Goal: Transaction & Acquisition: Purchase product/service

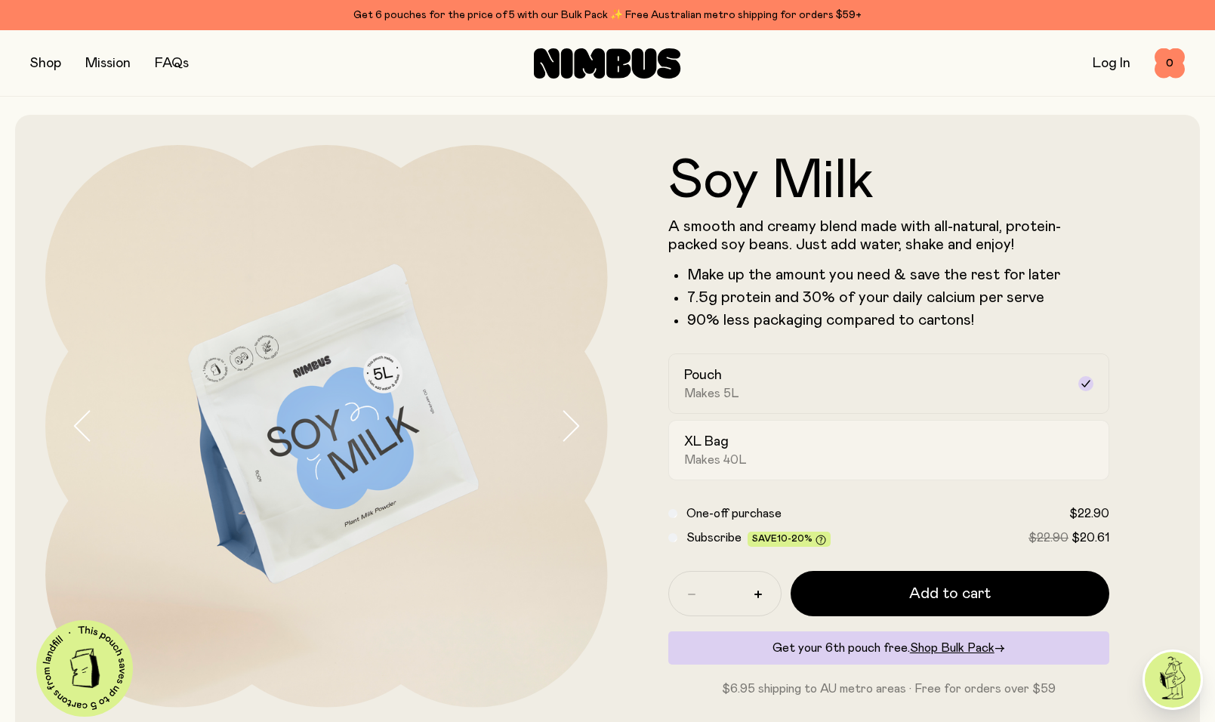
click at [749, 470] on label "XL Bag Makes 40L" at bounding box center [889, 450] width 442 height 60
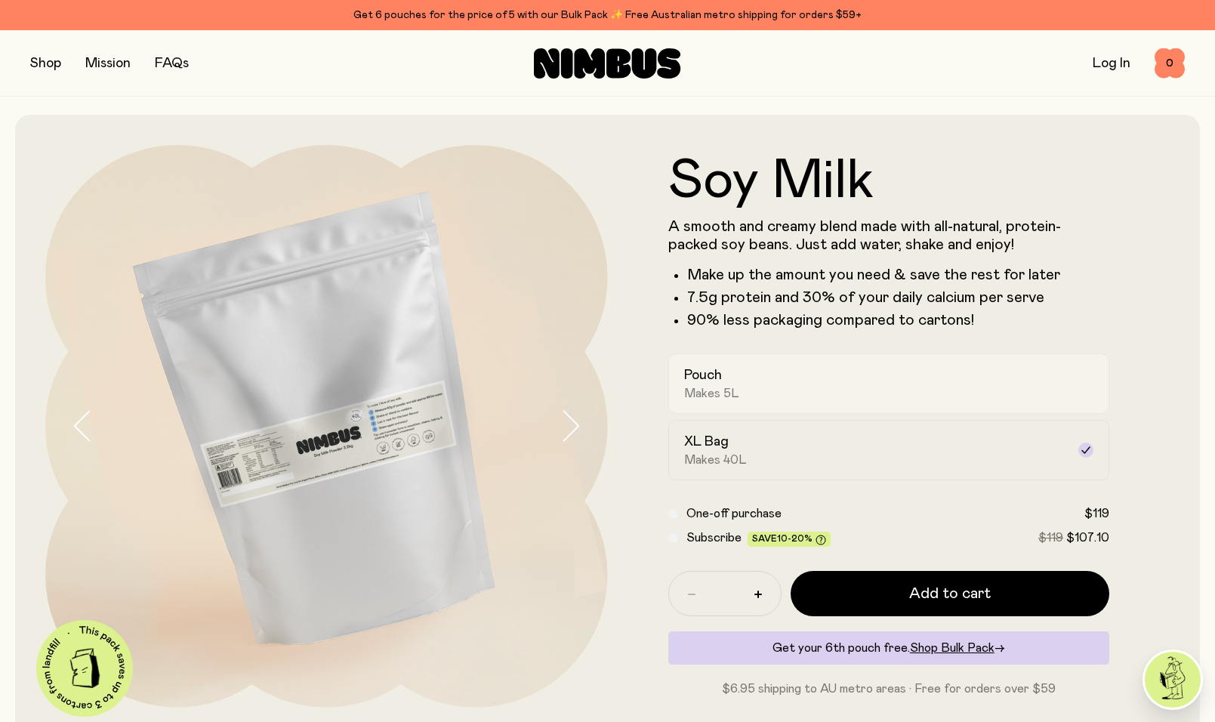
click at [845, 393] on div "Pouch Makes 5L" at bounding box center [875, 383] width 383 height 35
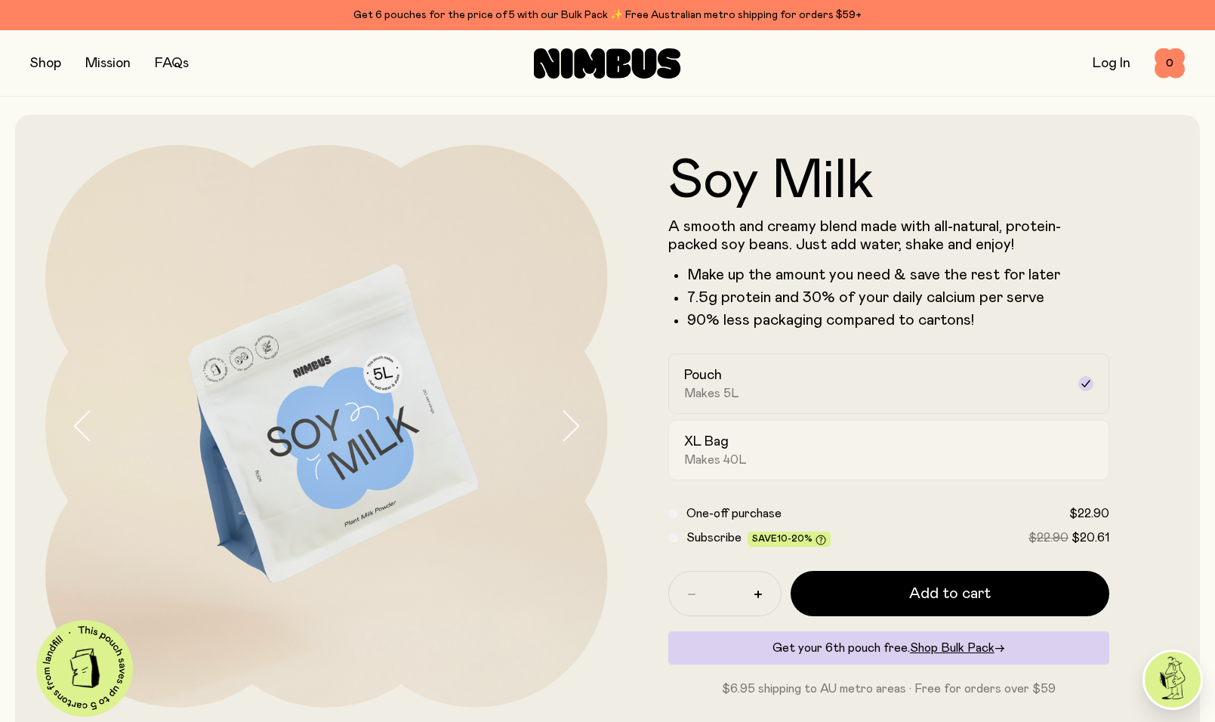
click at [751, 463] on div "XL Bag Makes 40L" at bounding box center [875, 450] width 383 height 35
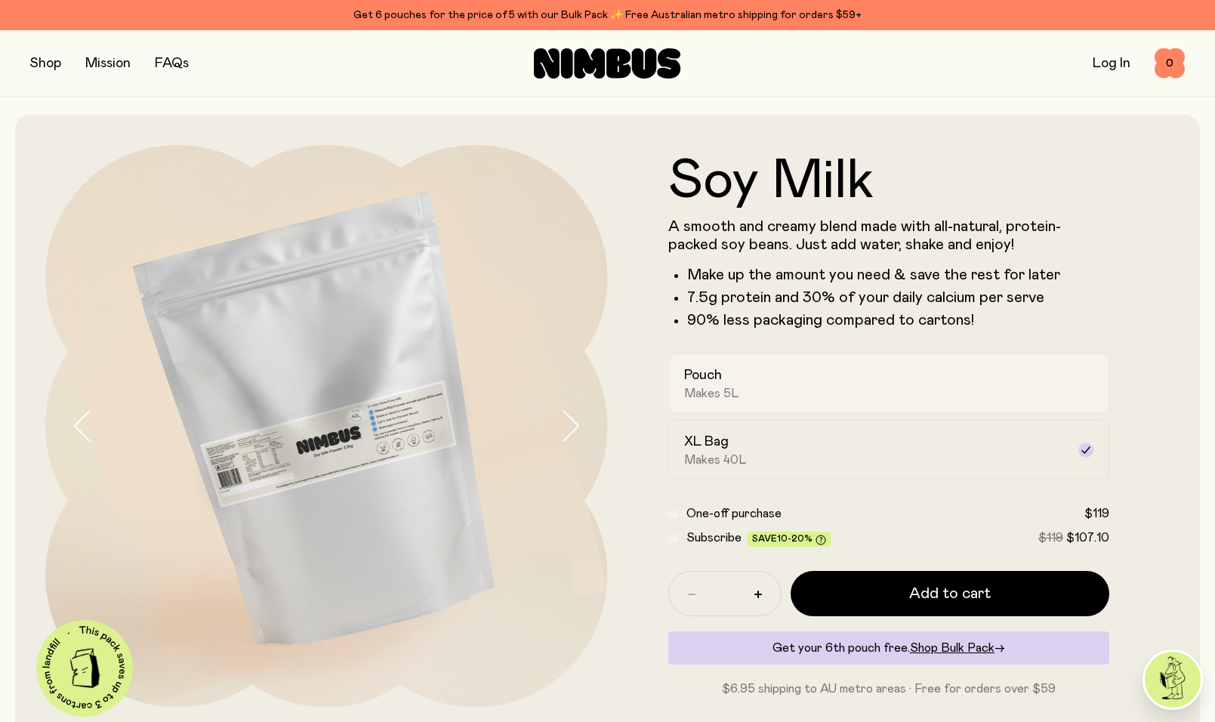
click at [800, 405] on label "Pouch Makes 5L" at bounding box center [889, 383] width 442 height 60
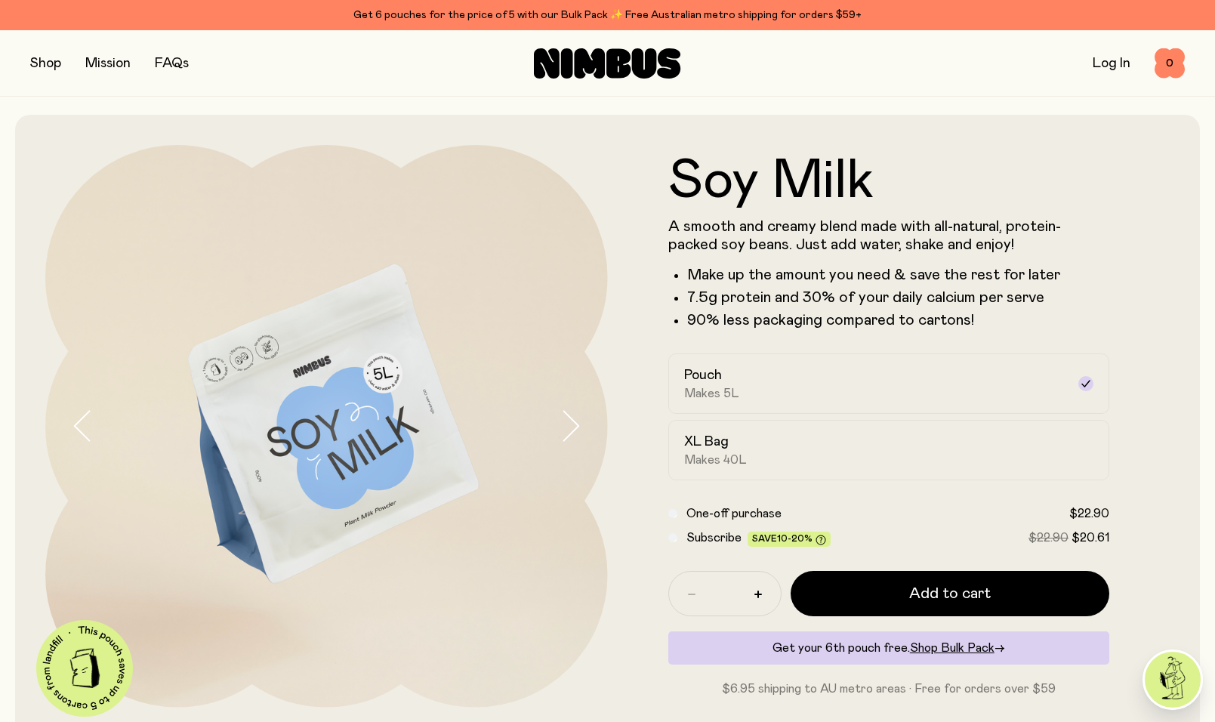
click at [39, 69] on button "button" at bounding box center [45, 63] width 31 height 21
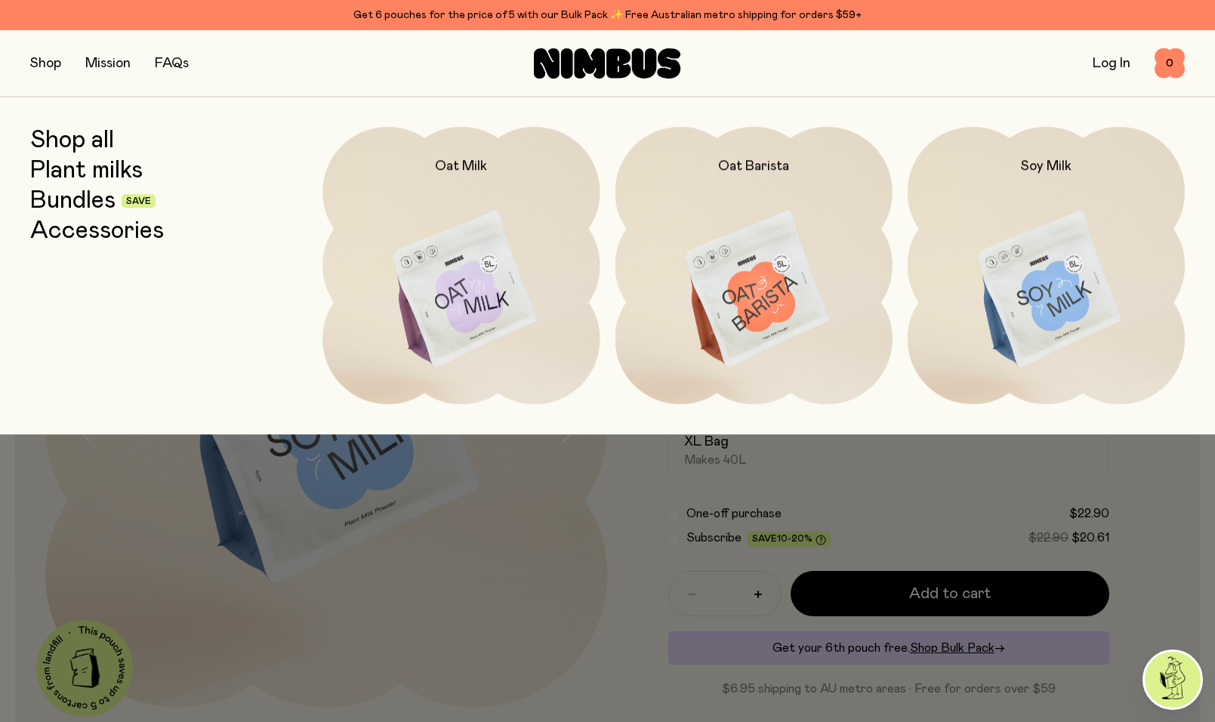
click at [94, 198] on link "Bundles" at bounding box center [72, 200] width 85 height 27
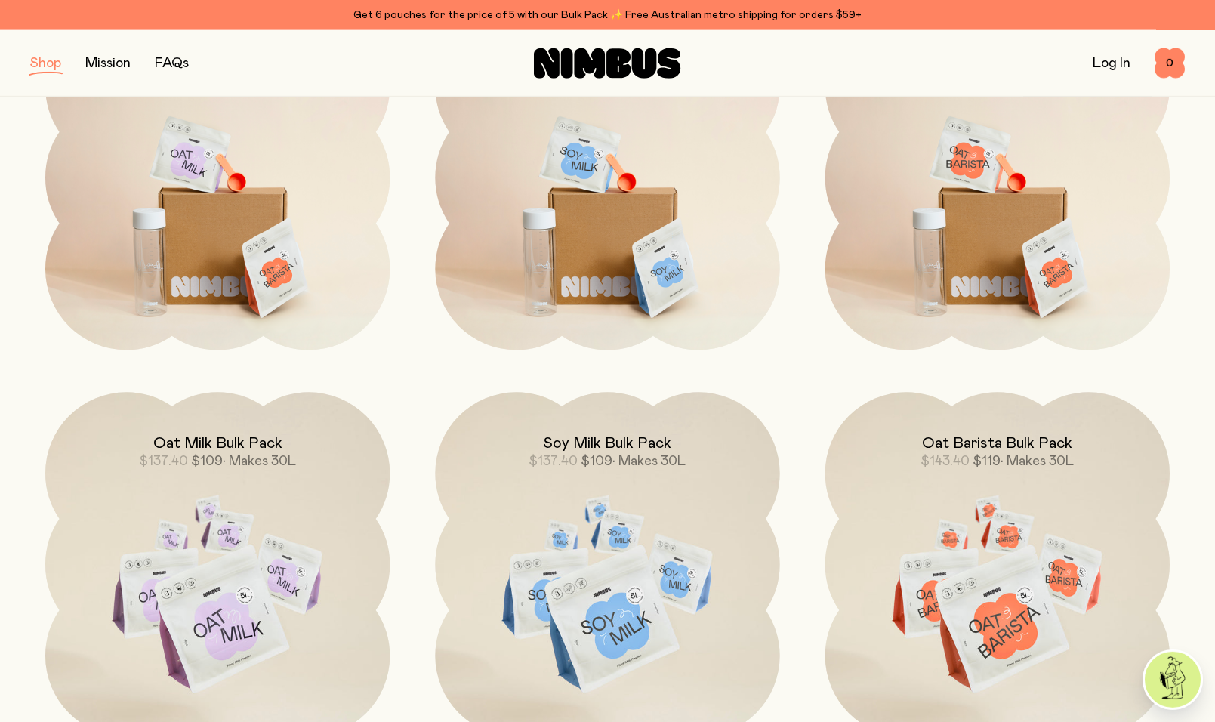
scroll to position [313, 0]
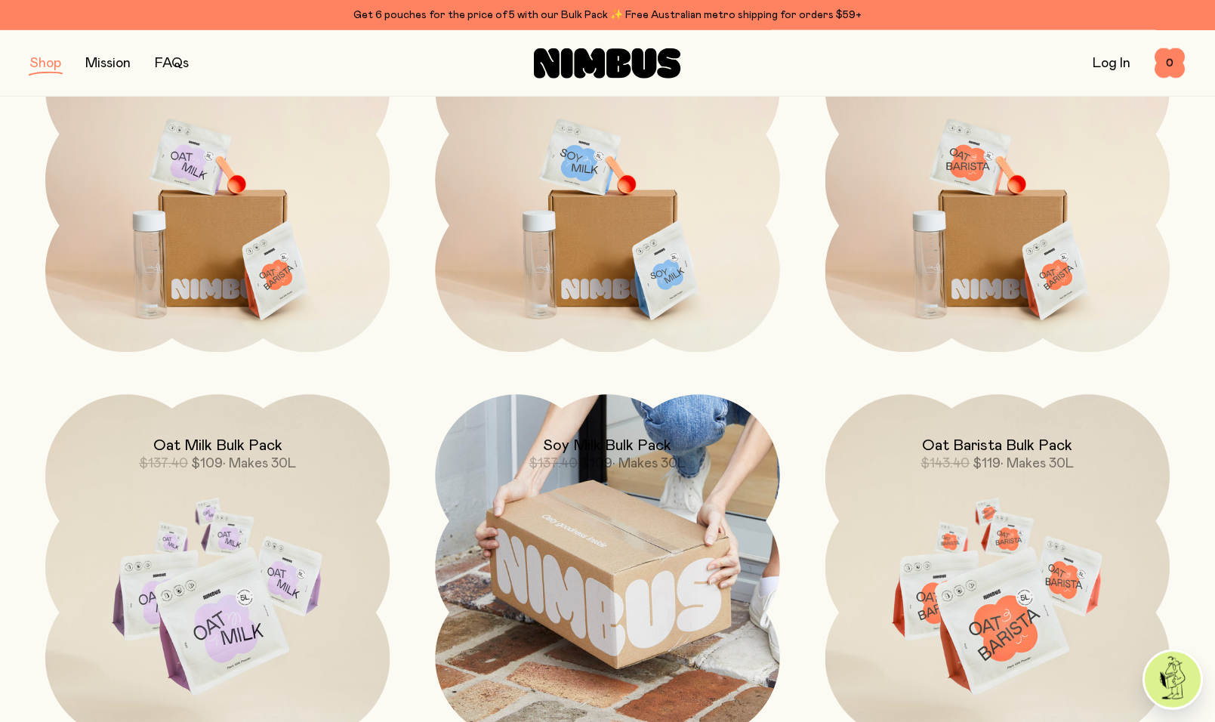
click at [624, 550] on img at bounding box center [607, 566] width 344 height 344
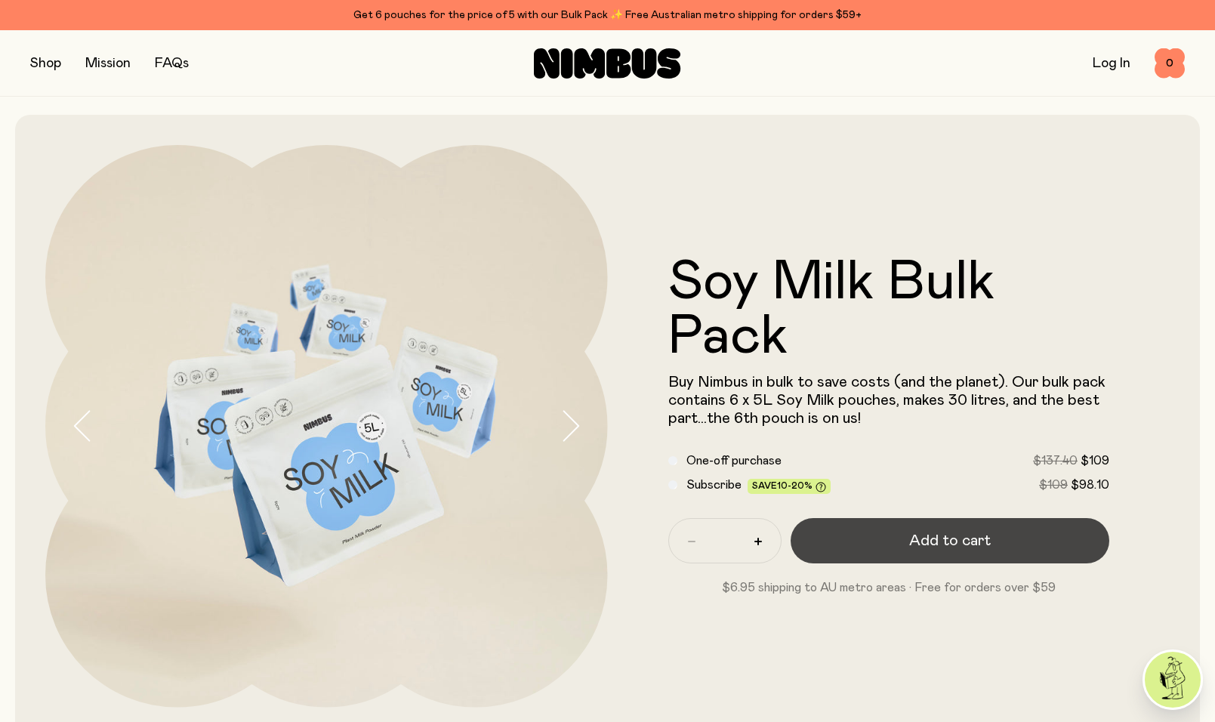
click at [921, 543] on span "Add to cart" at bounding box center [950, 540] width 82 height 21
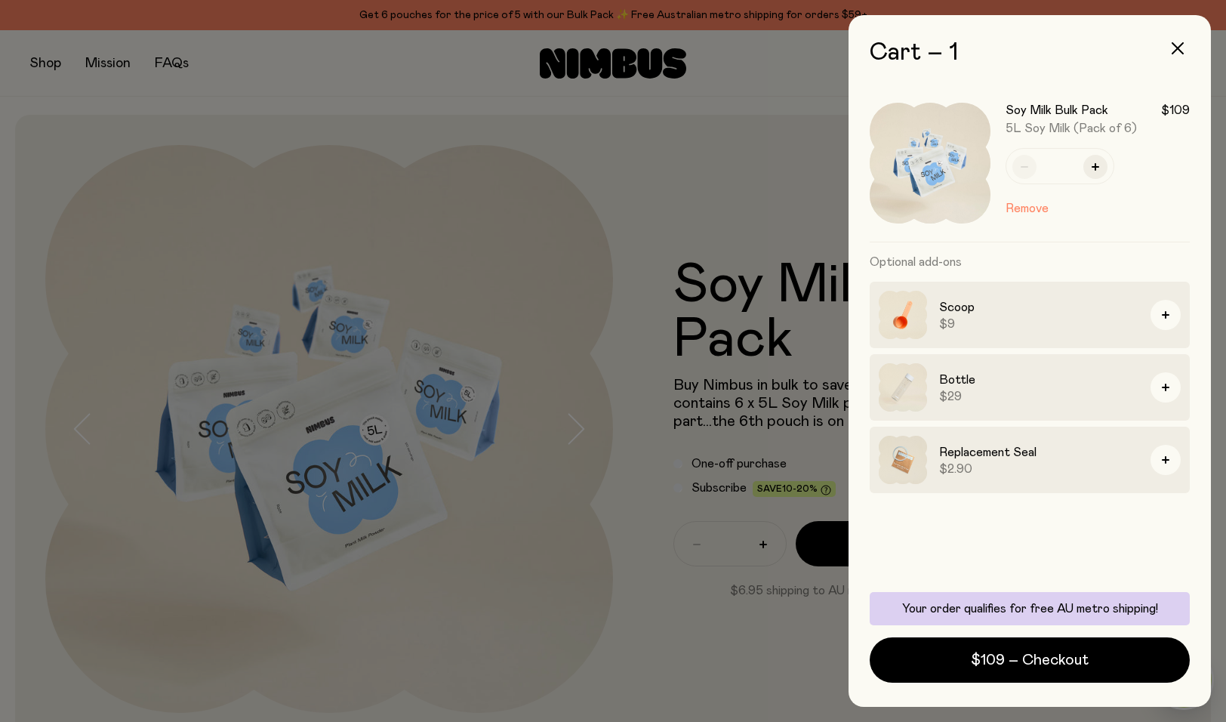
click at [49, 75] on div at bounding box center [613, 361] width 1226 height 722
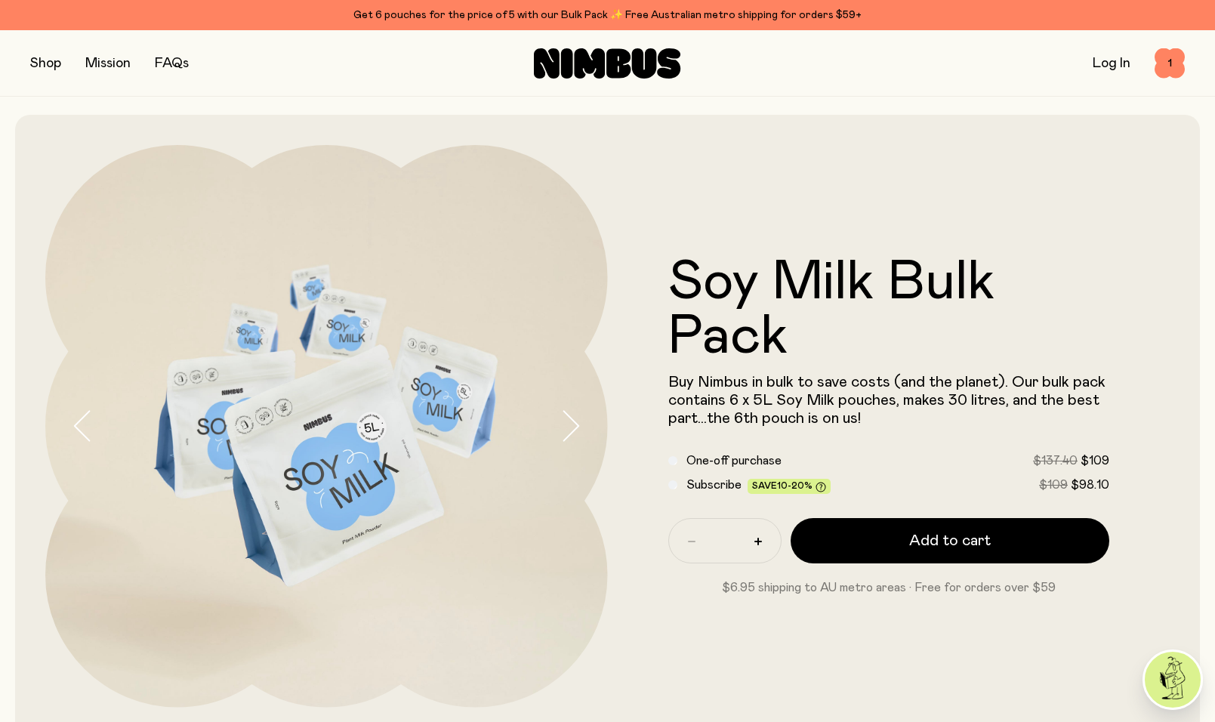
click at [44, 66] on button "button" at bounding box center [45, 63] width 31 height 21
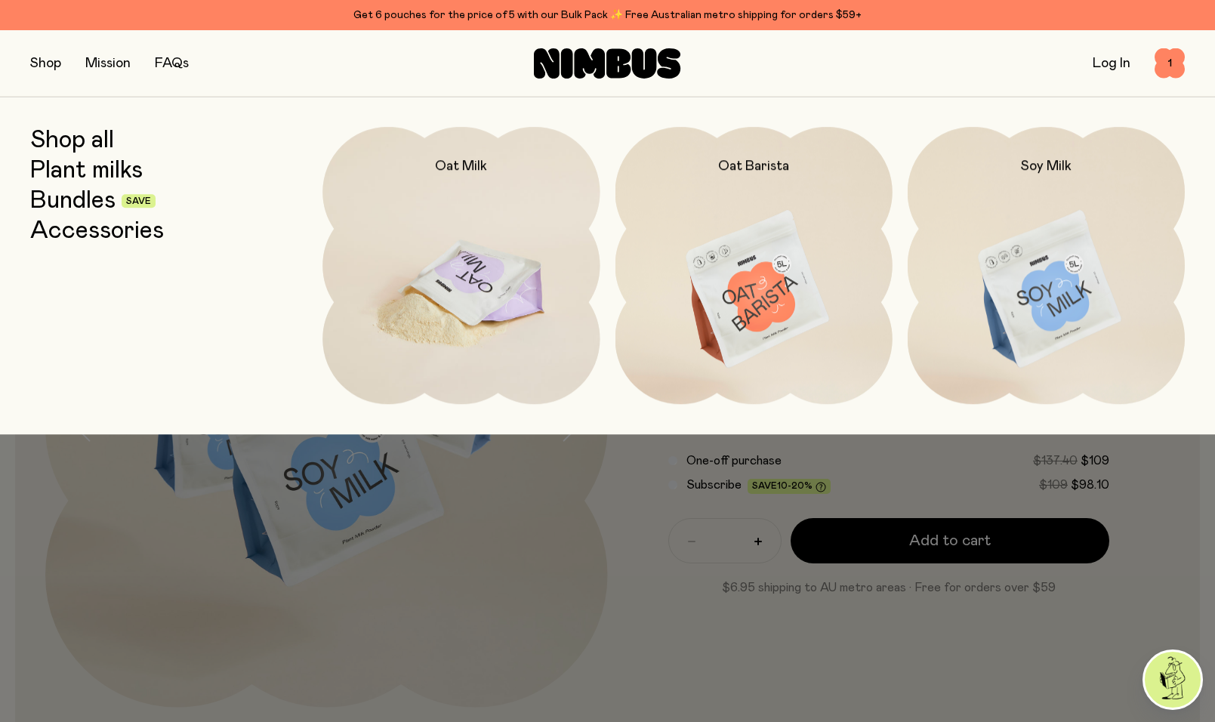
click at [447, 286] on img at bounding box center [460, 290] width 277 height 326
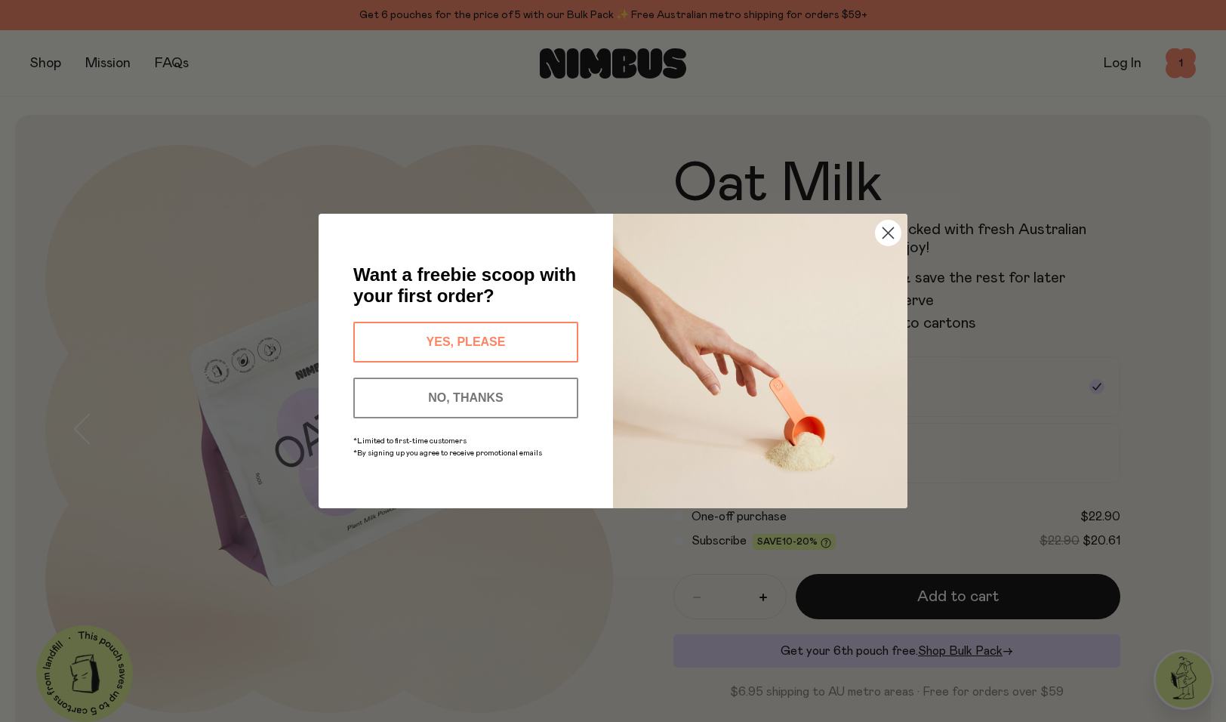
click at [886, 236] on icon "Close dialog" at bounding box center [888, 233] width 11 height 11
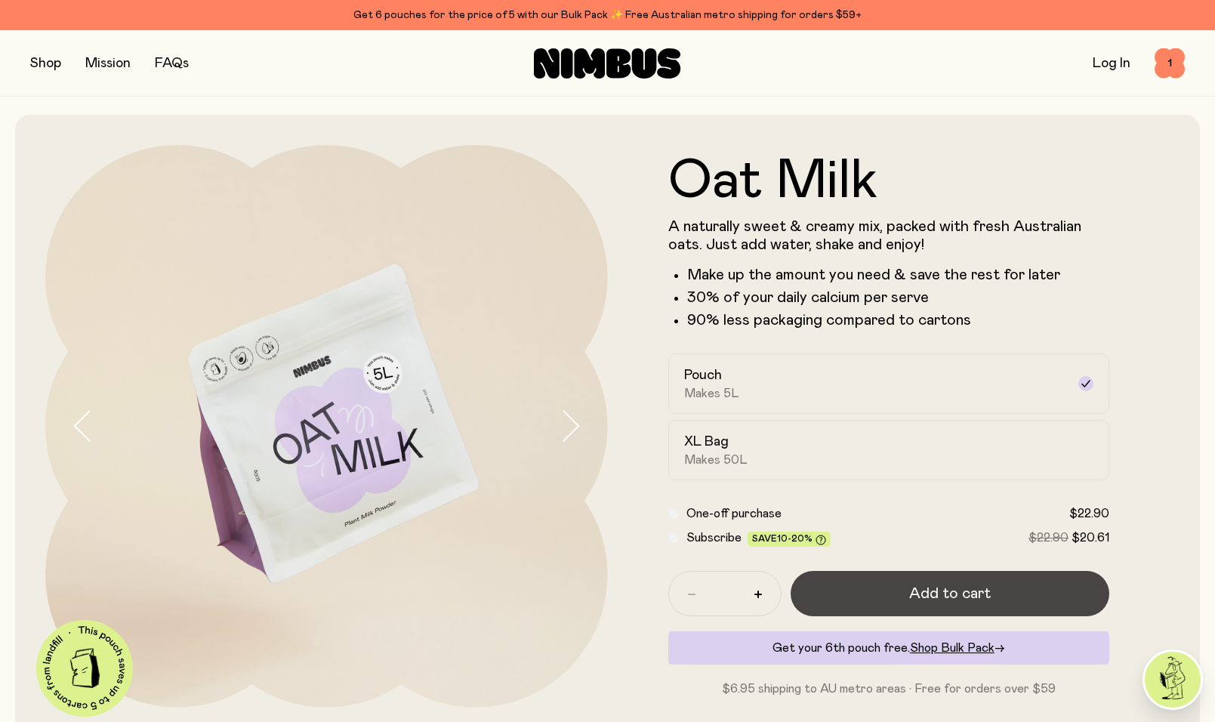
click at [857, 598] on button "Add to cart" at bounding box center [950, 593] width 319 height 45
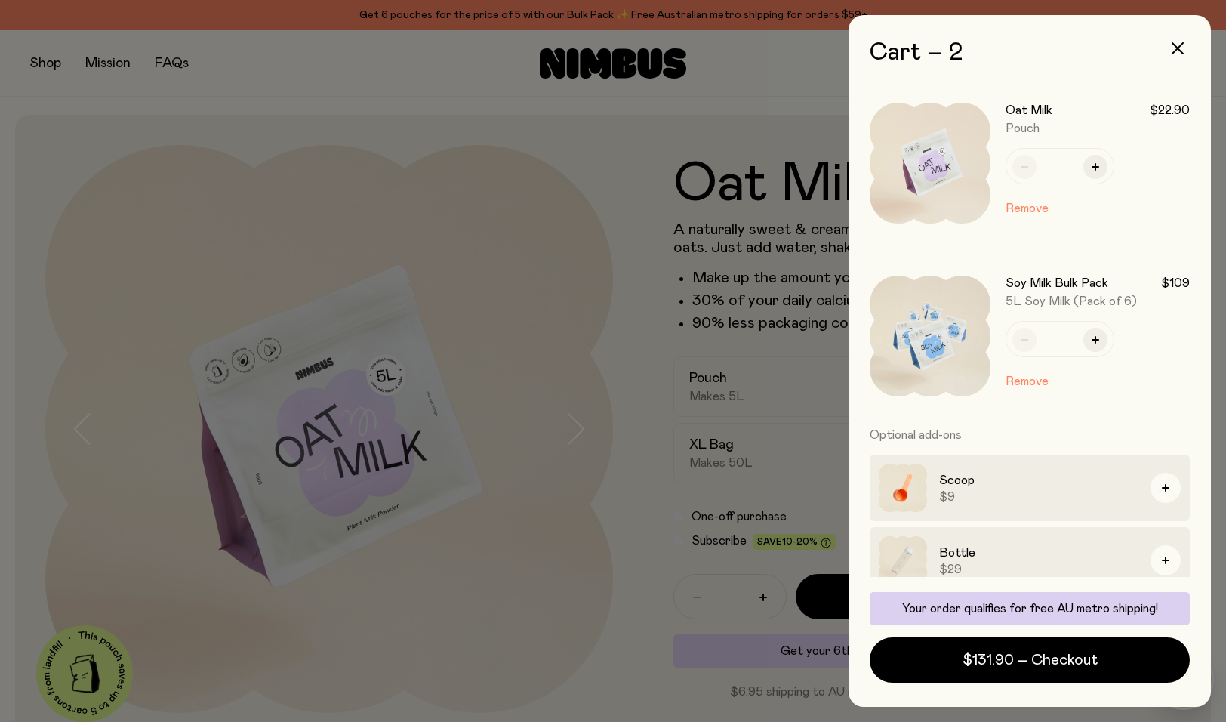
click at [56, 73] on div at bounding box center [613, 361] width 1226 height 722
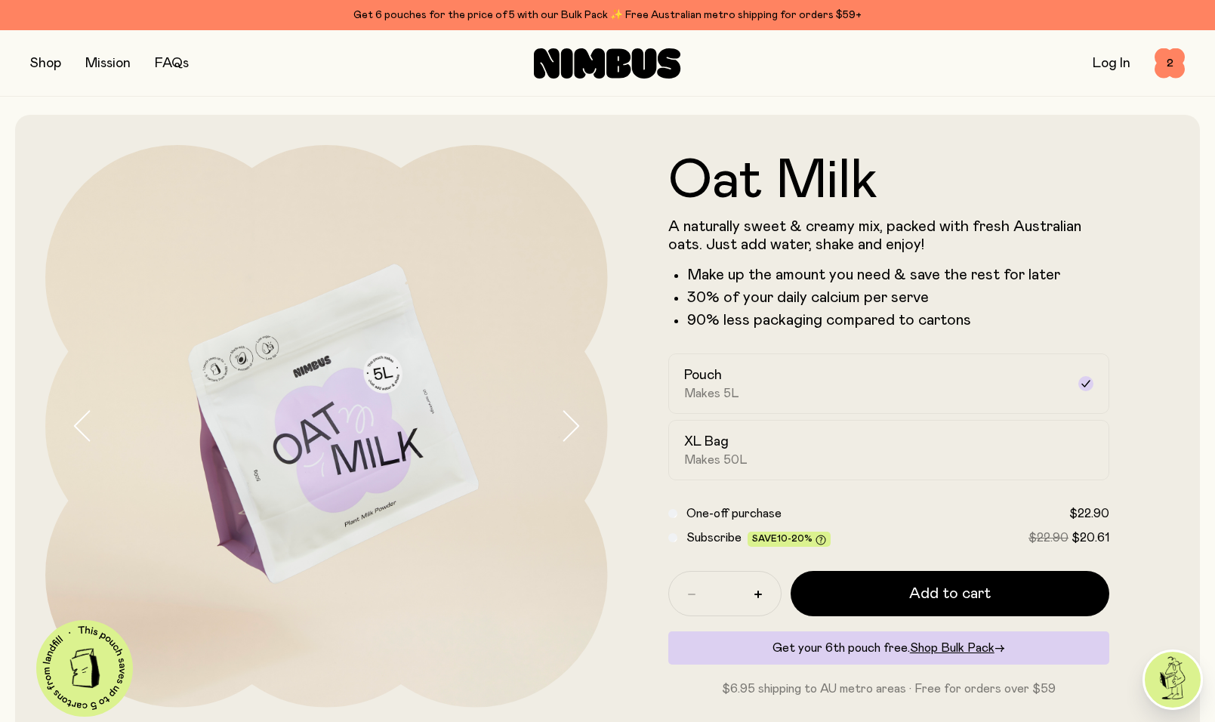
click at [55, 60] on button "button" at bounding box center [45, 63] width 31 height 21
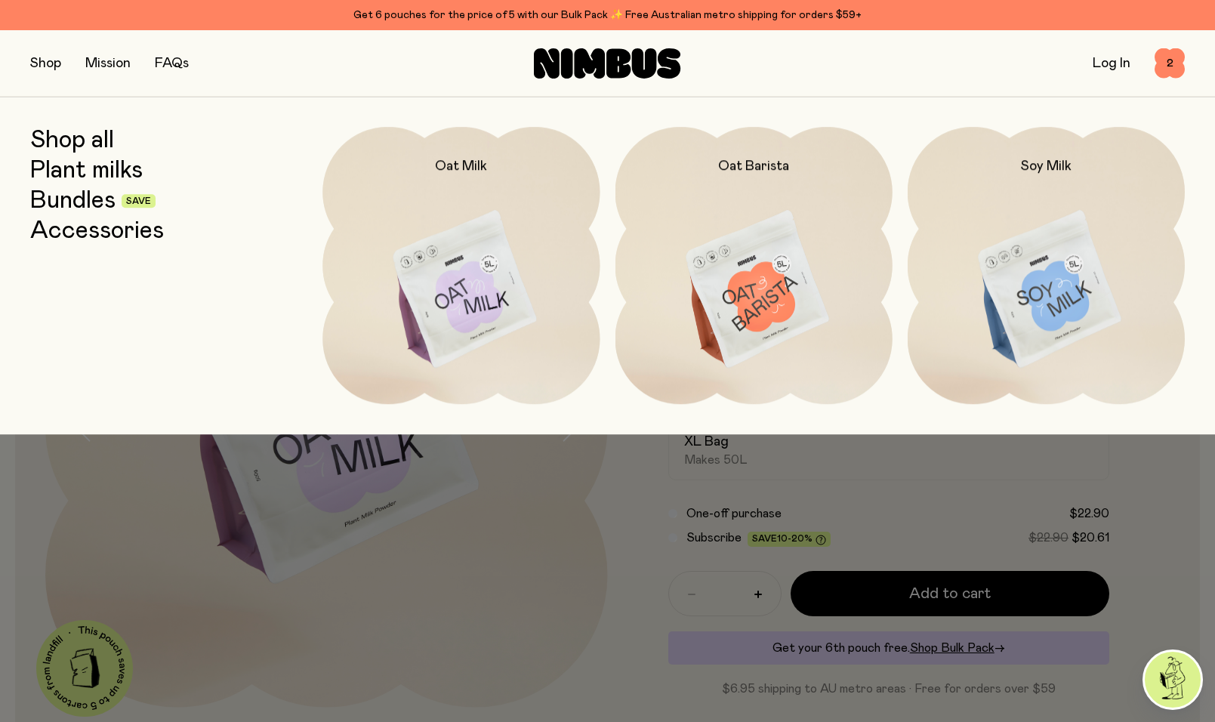
click at [94, 168] on link "Plant milks" at bounding box center [86, 170] width 113 height 27
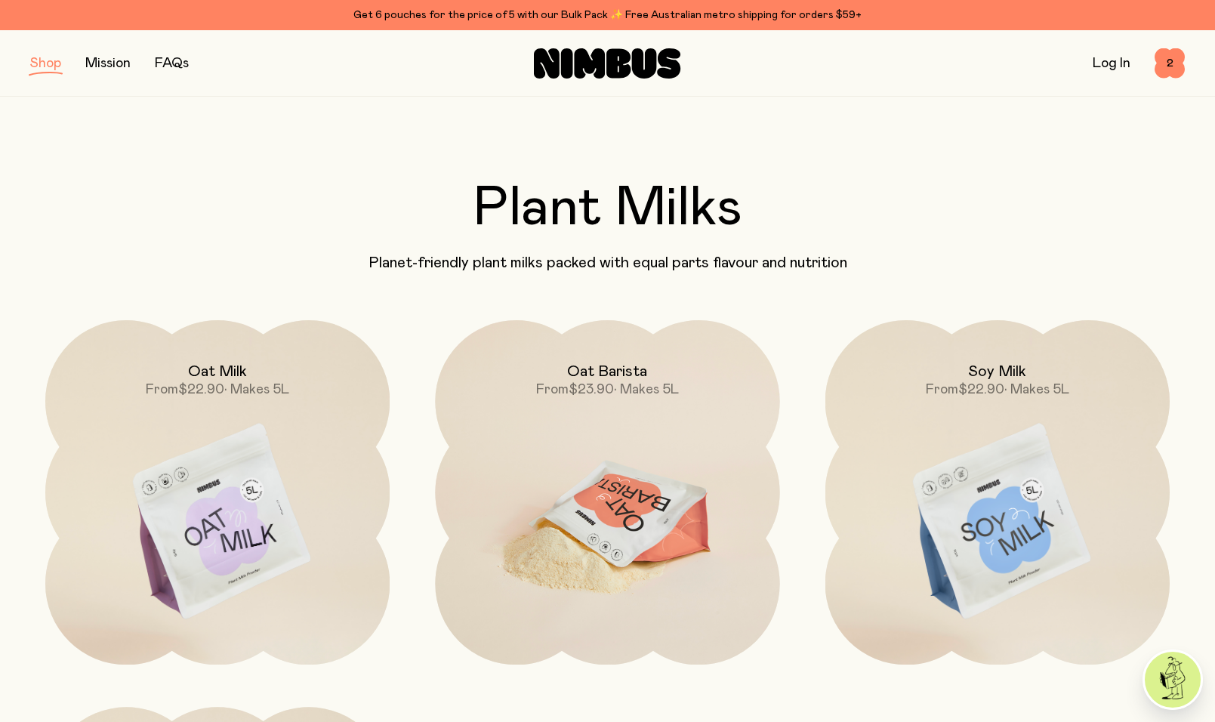
click at [627, 374] on h2 "Oat Barista" at bounding box center [607, 371] width 80 height 18
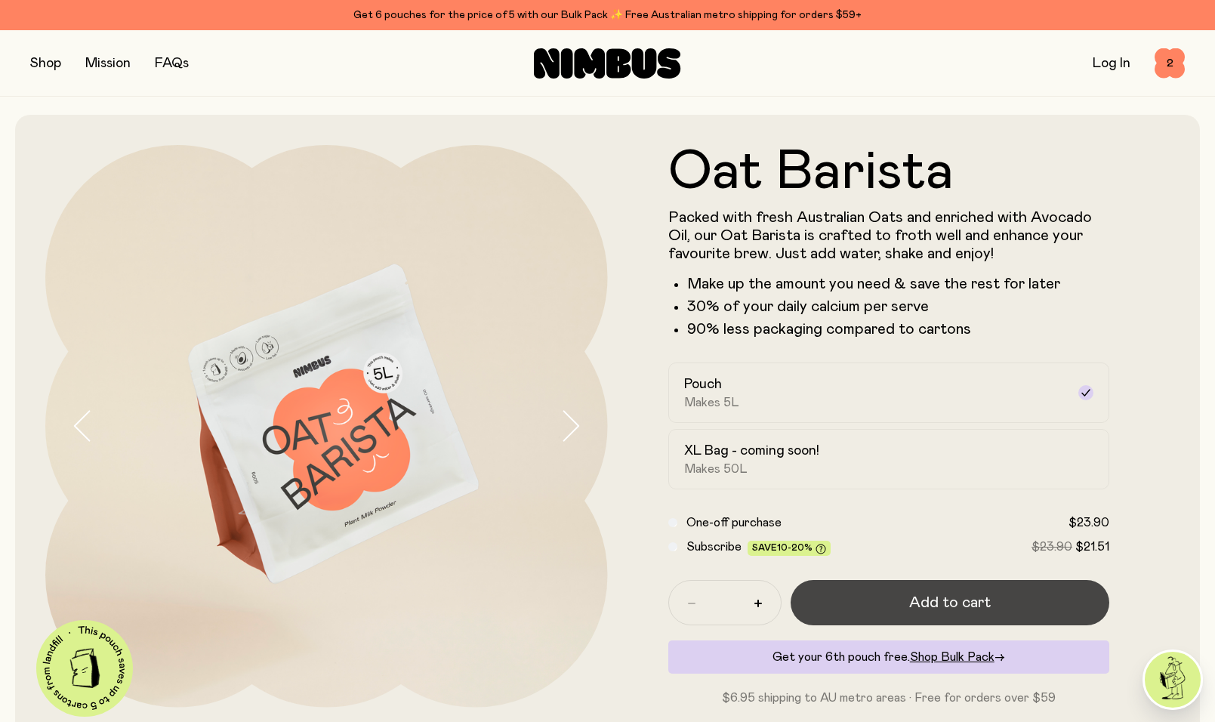
click at [924, 613] on span "Add to cart" at bounding box center [950, 602] width 82 height 21
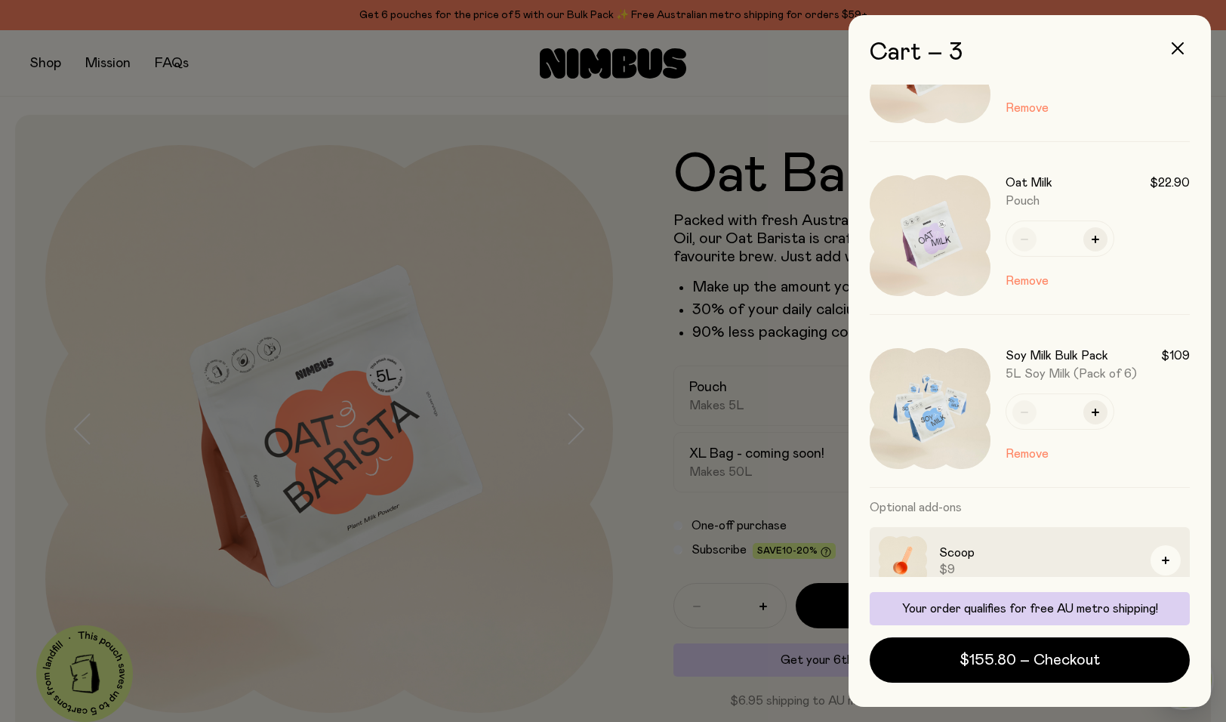
scroll to position [93, 0]
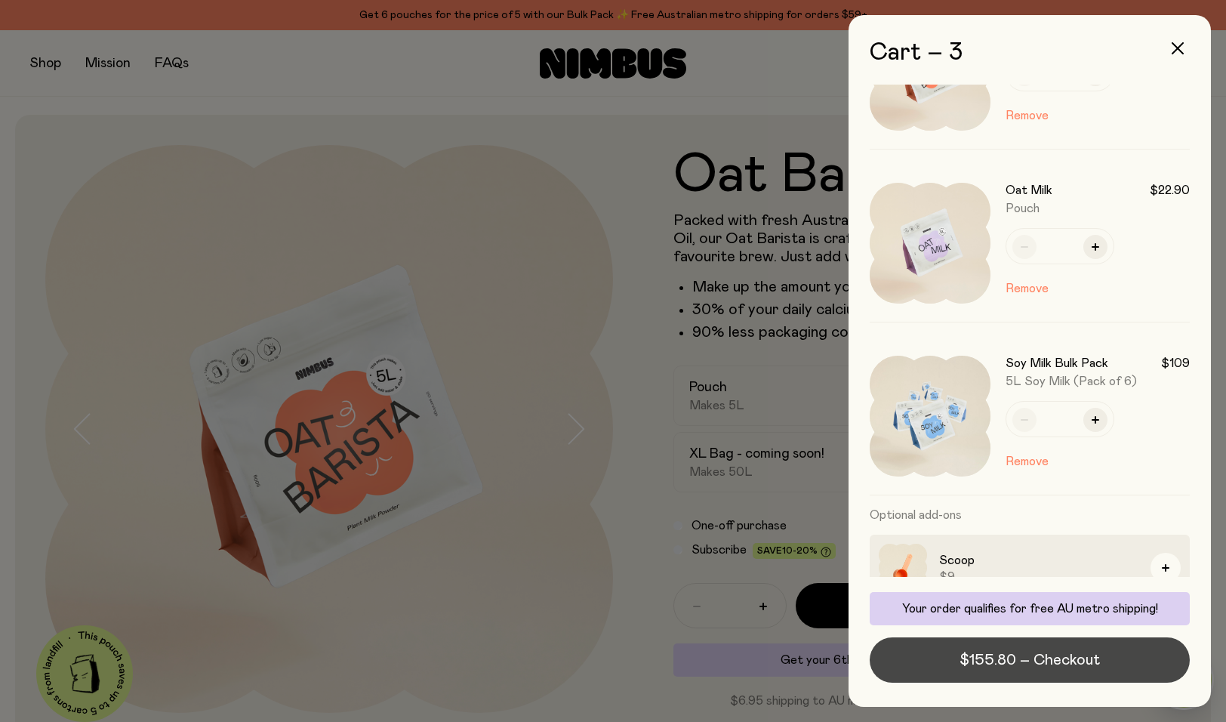
click at [1038, 661] on span "$155.80 – Checkout" at bounding box center [1030, 659] width 140 height 21
